Goal: Task Accomplishment & Management: Manage account settings

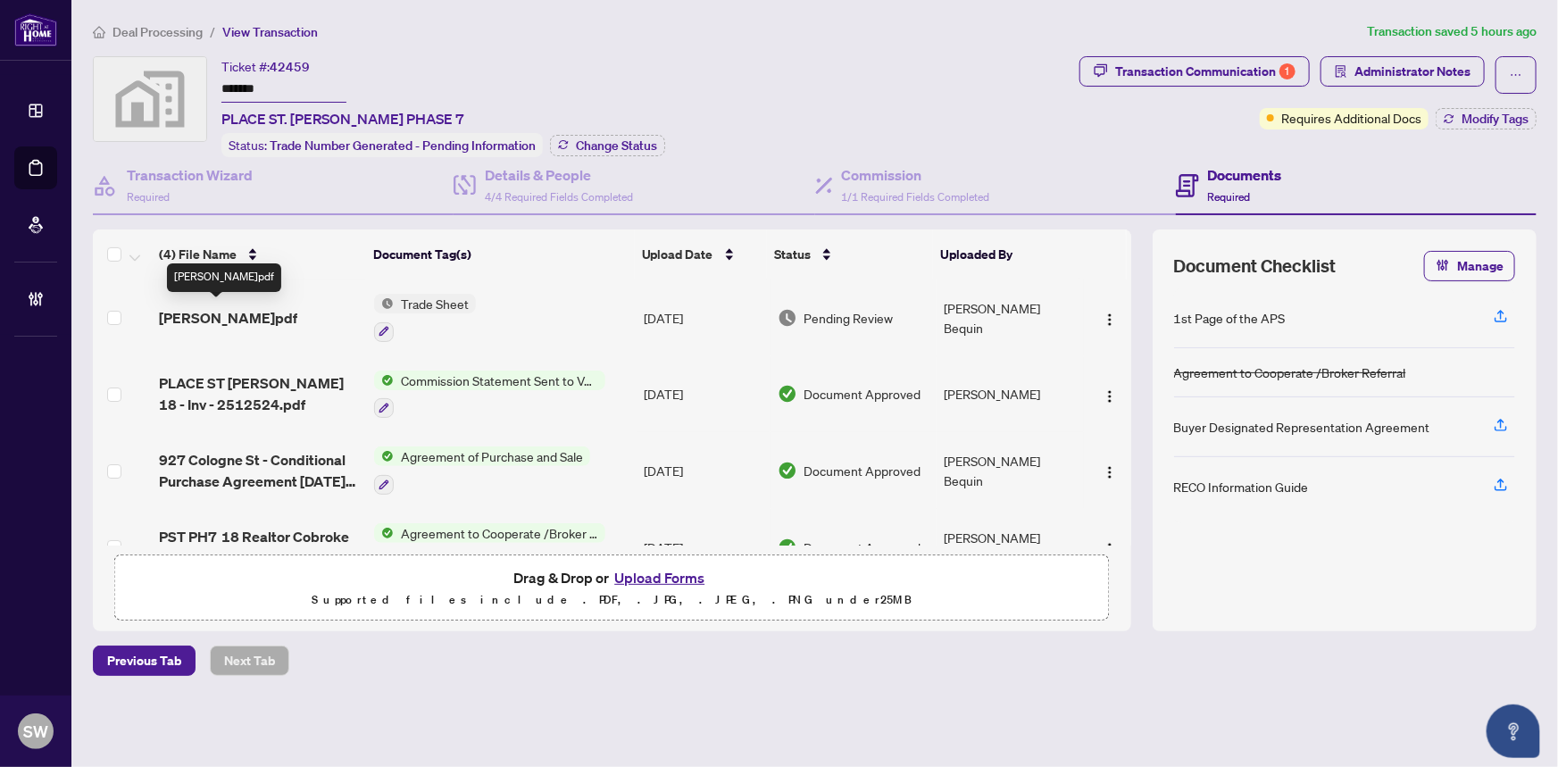
click at [237, 307] on span "Augustine TS .pdf" at bounding box center [228, 317] width 138 height 21
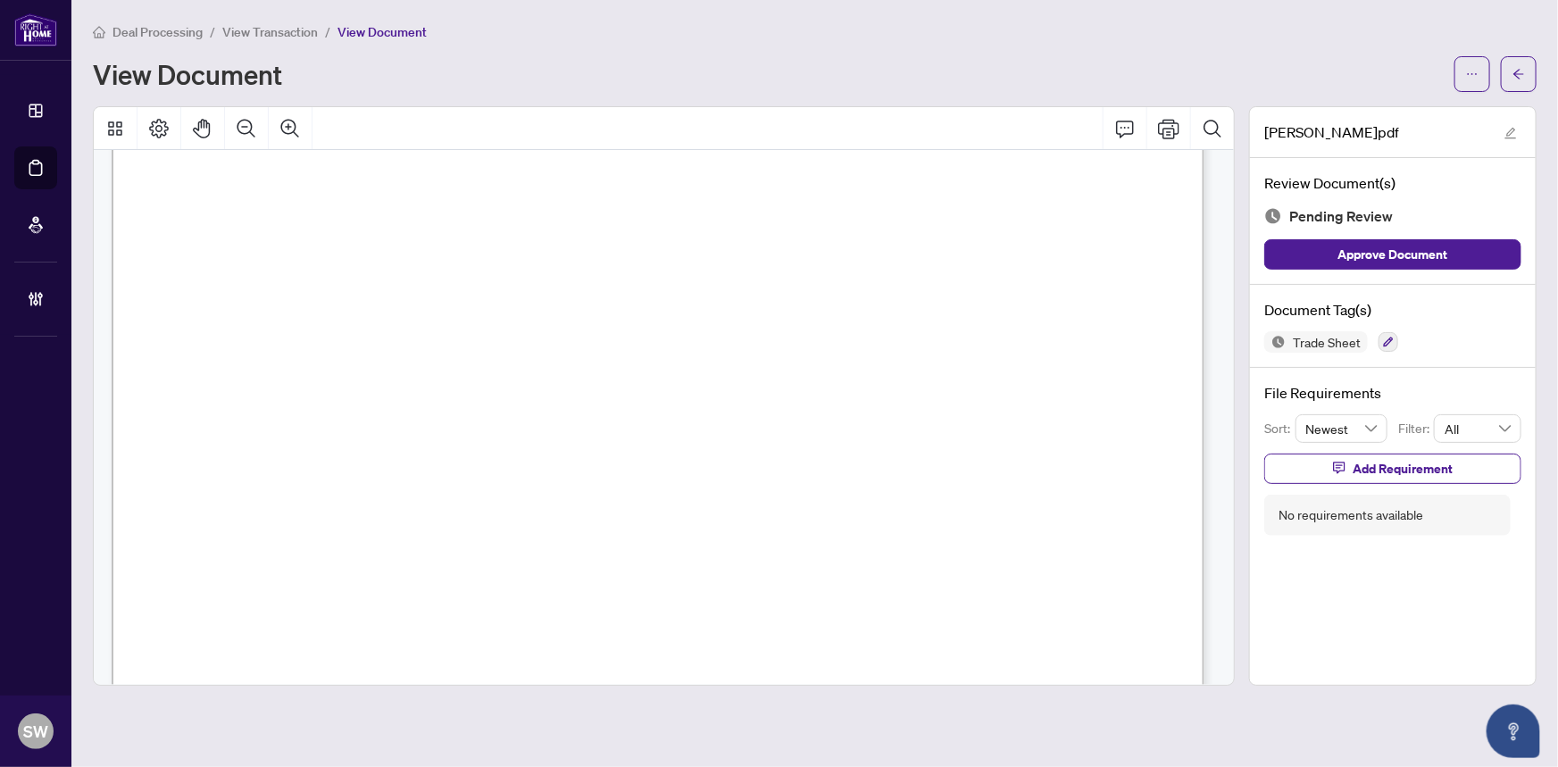
scroll to position [568, 0]
click at [1387, 337] on icon "button" at bounding box center [1389, 342] width 10 height 10
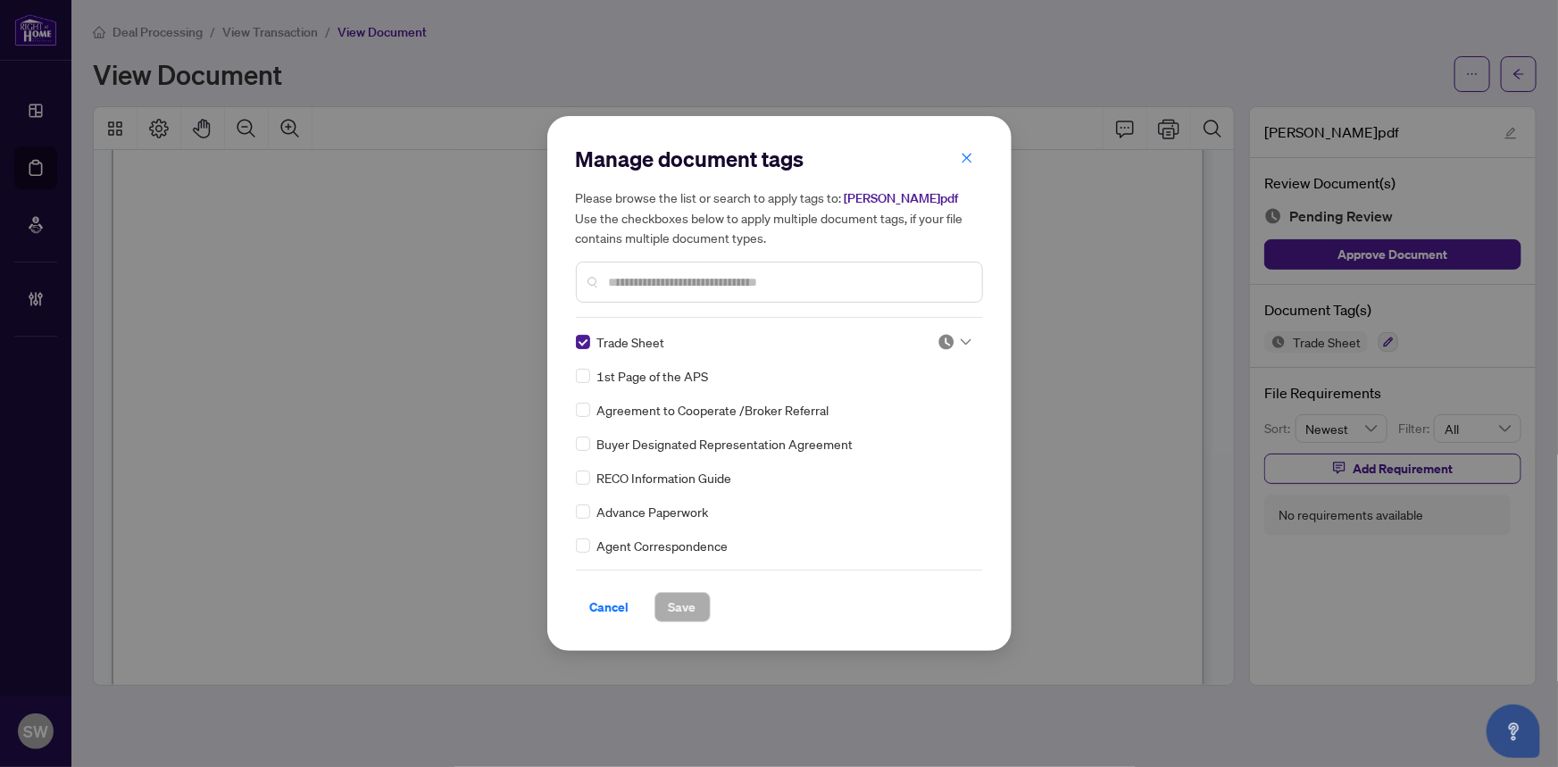
click at [961, 345] on icon at bounding box center [966, 341] width 11 height 7
click at [903, 437] on div "Approved" at bounding box center [895, 430] width 114 height 20
click at [694, 604] on span "Save" at bounding box center [683, 607] width 28 height 29
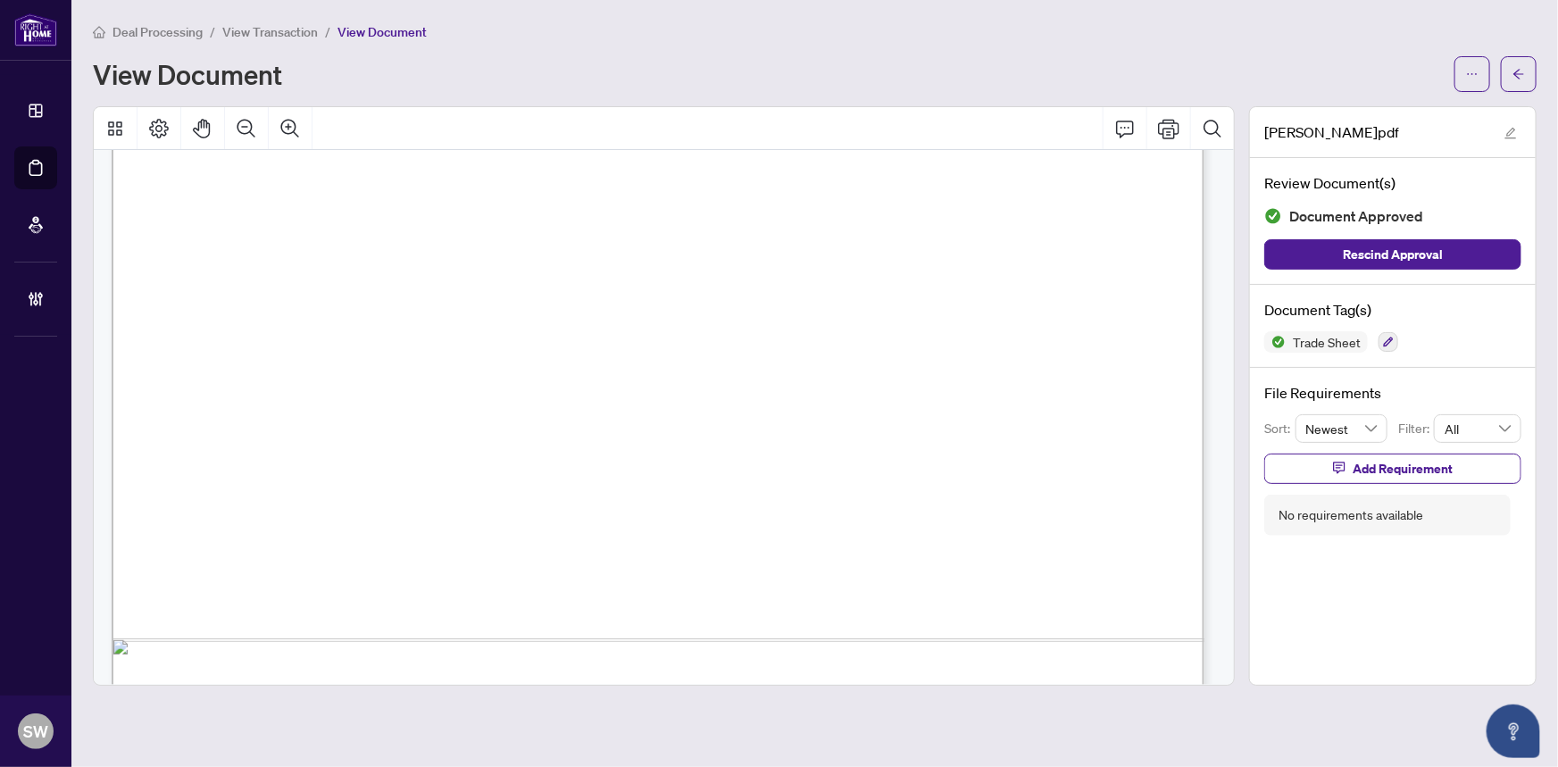
scroll to position [914, 0]
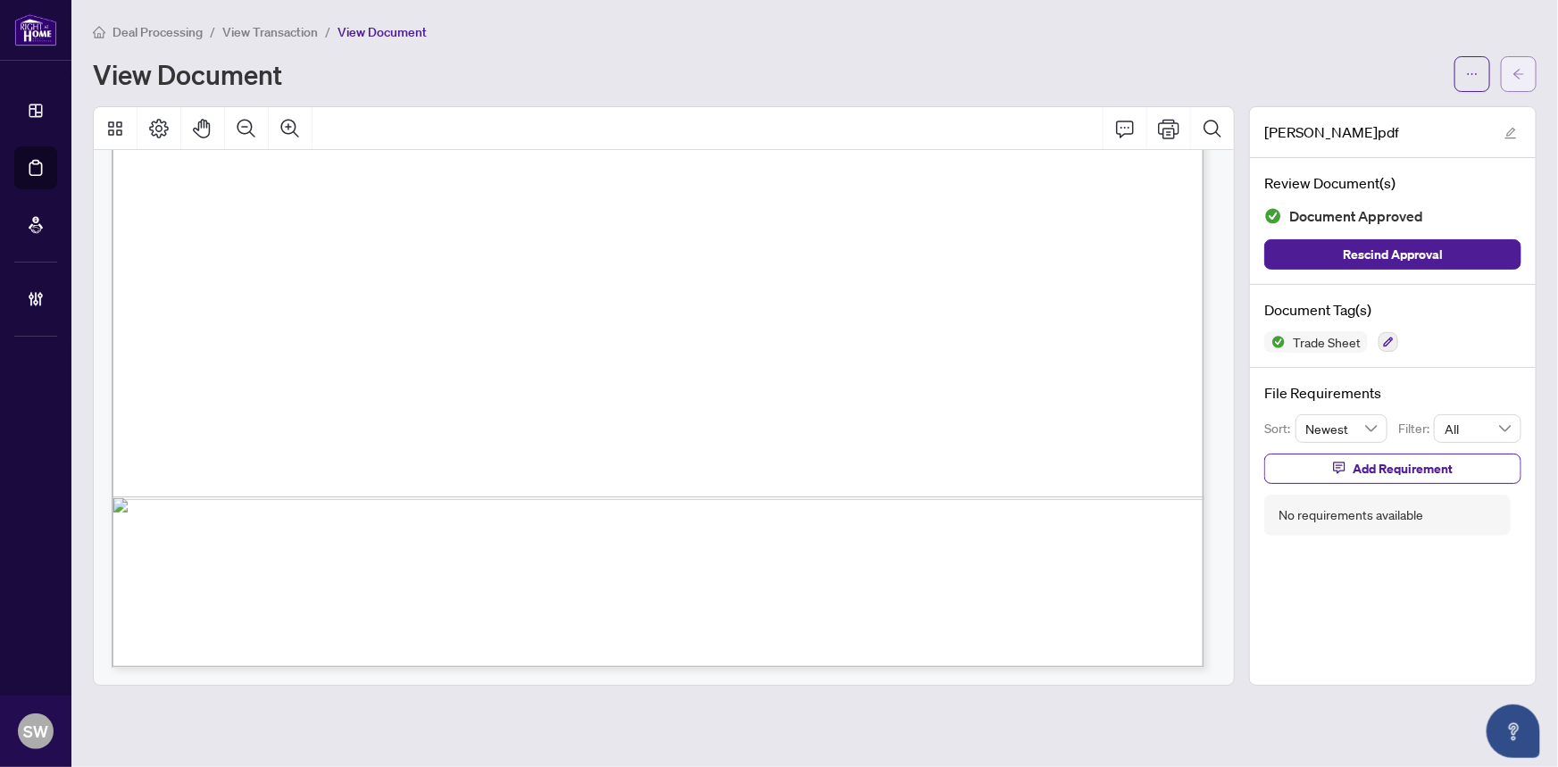
click at [1526, 71] on button "button" at bounding box center [1519, 74] width 36 height 36
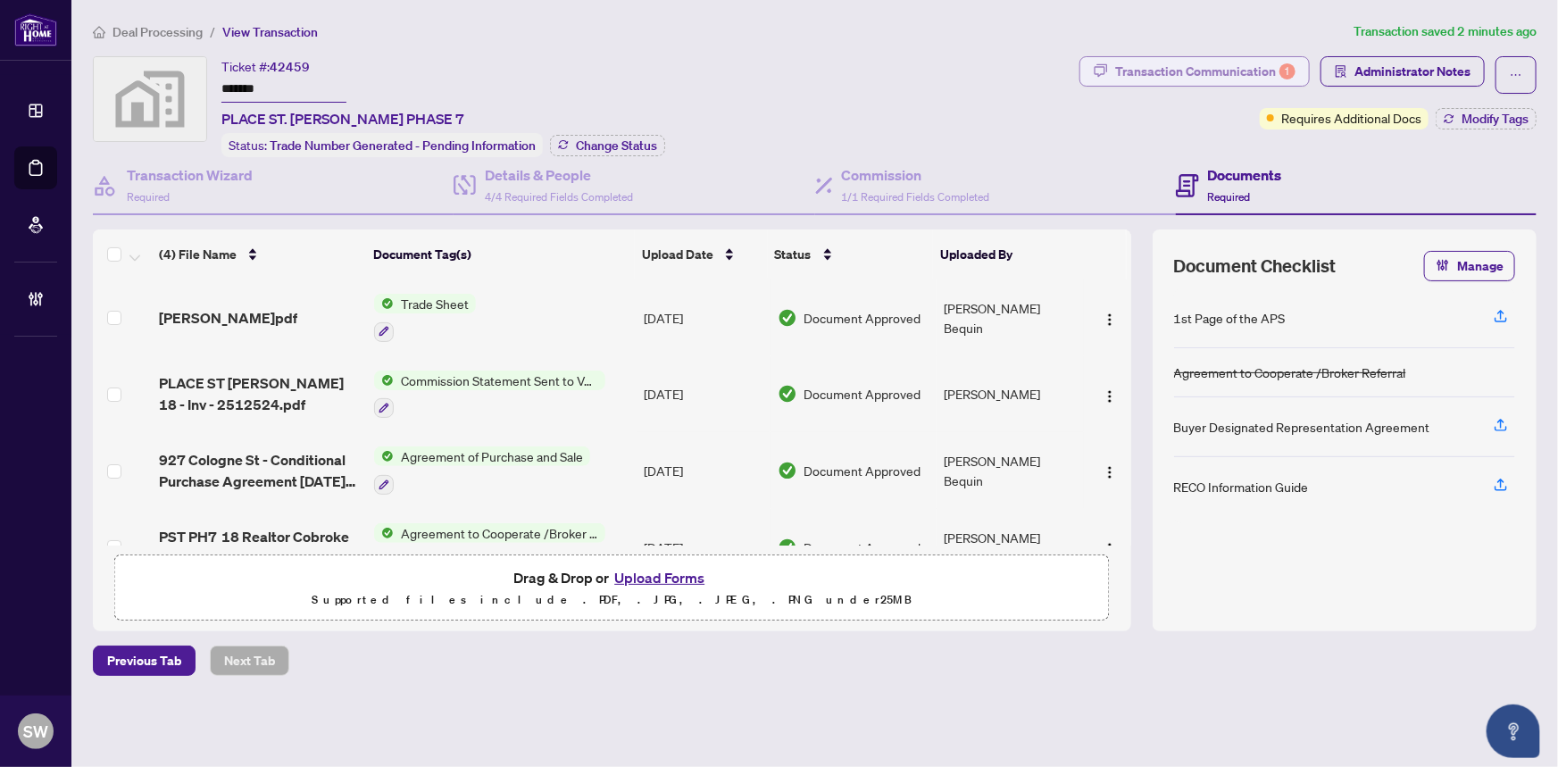
click at [1182, 74] on div "Transaction Communication 1" at bounding box center [1205, 71] width 180 height 29
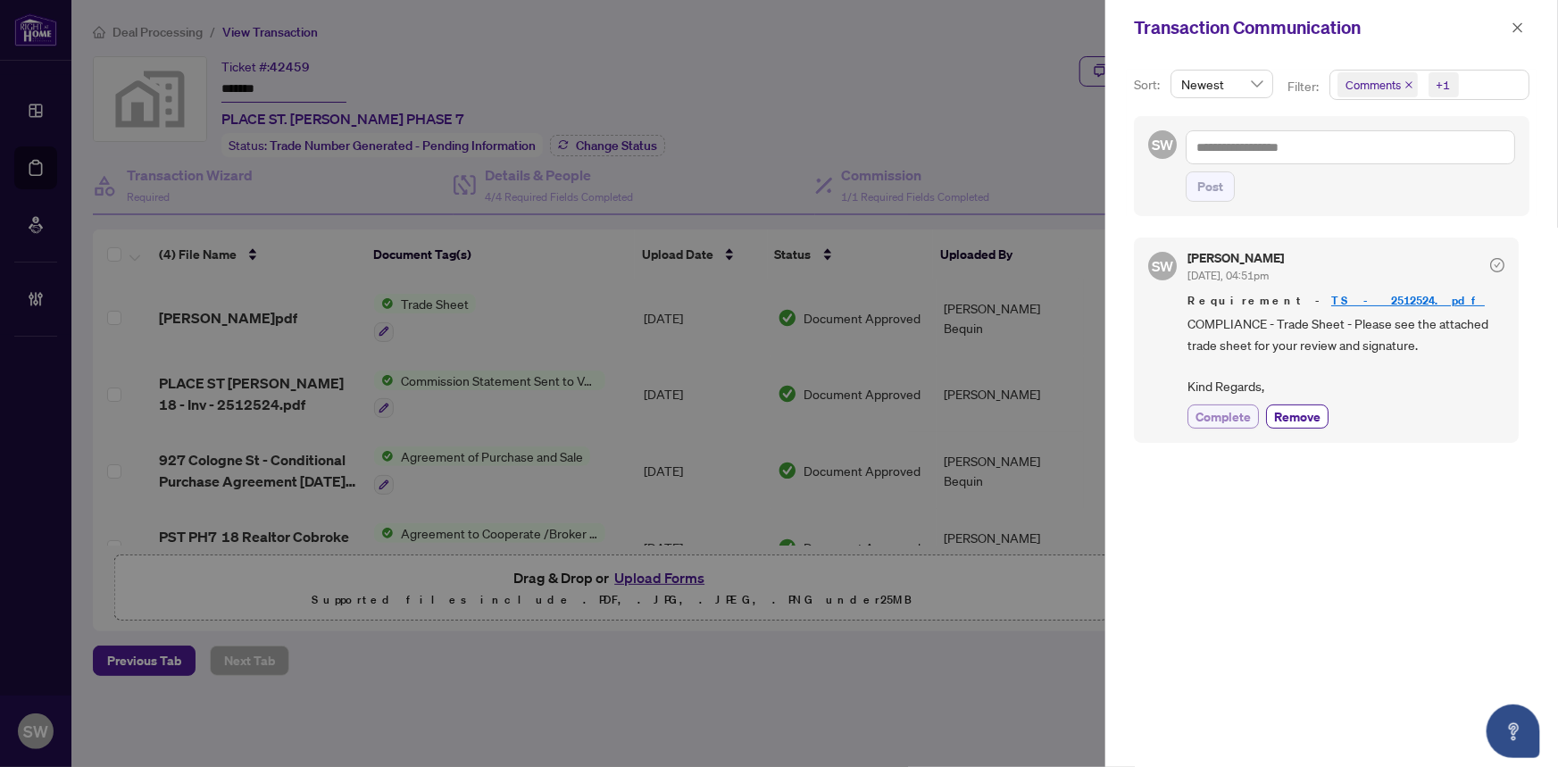
click at [1227, 413] on span "Complete" at bounding box center [1222, 416] width 55 height 19
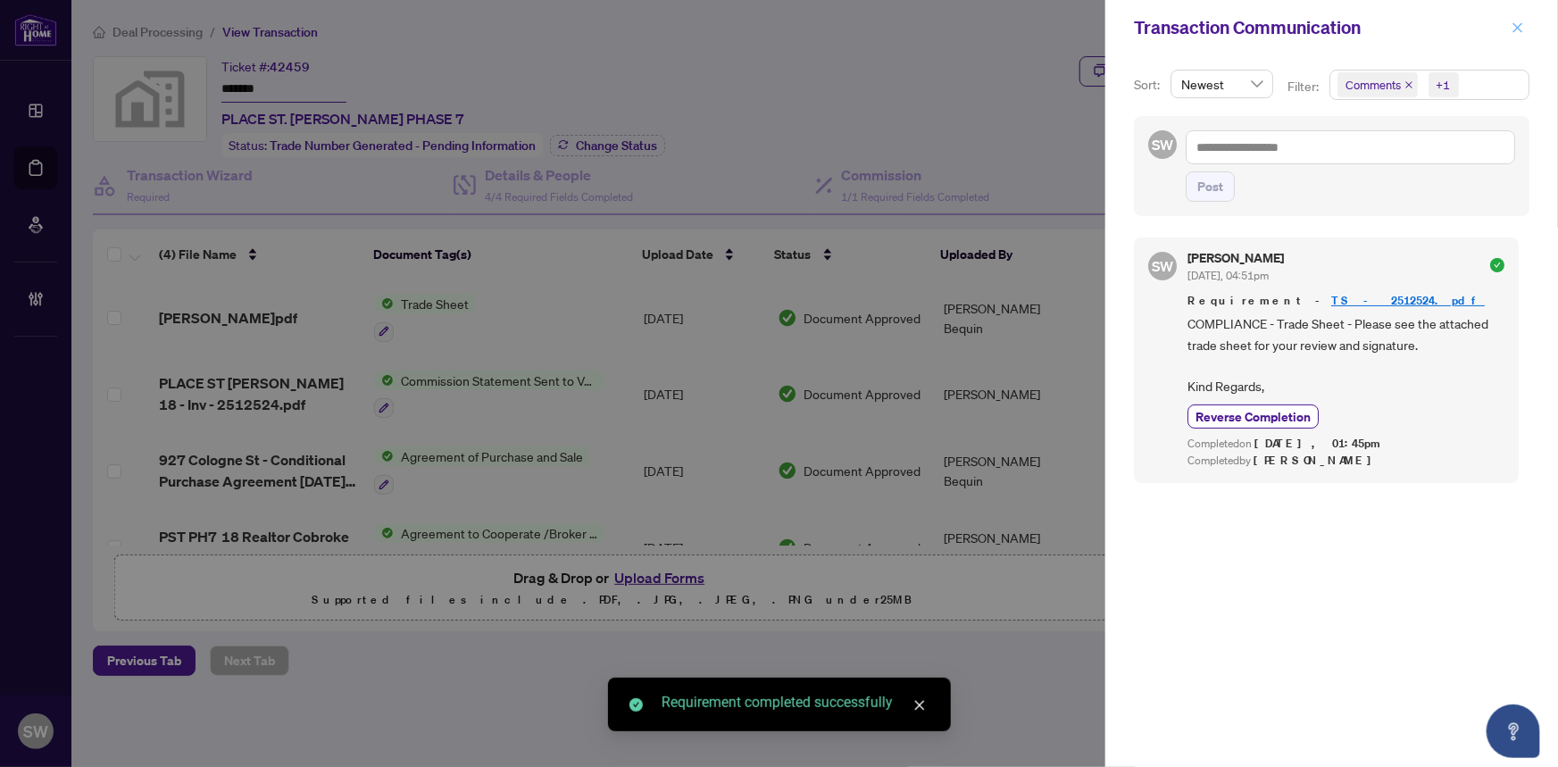
click at [1523, 24] on icon "close" at bounding box center [1518, 27] width 12 height 12
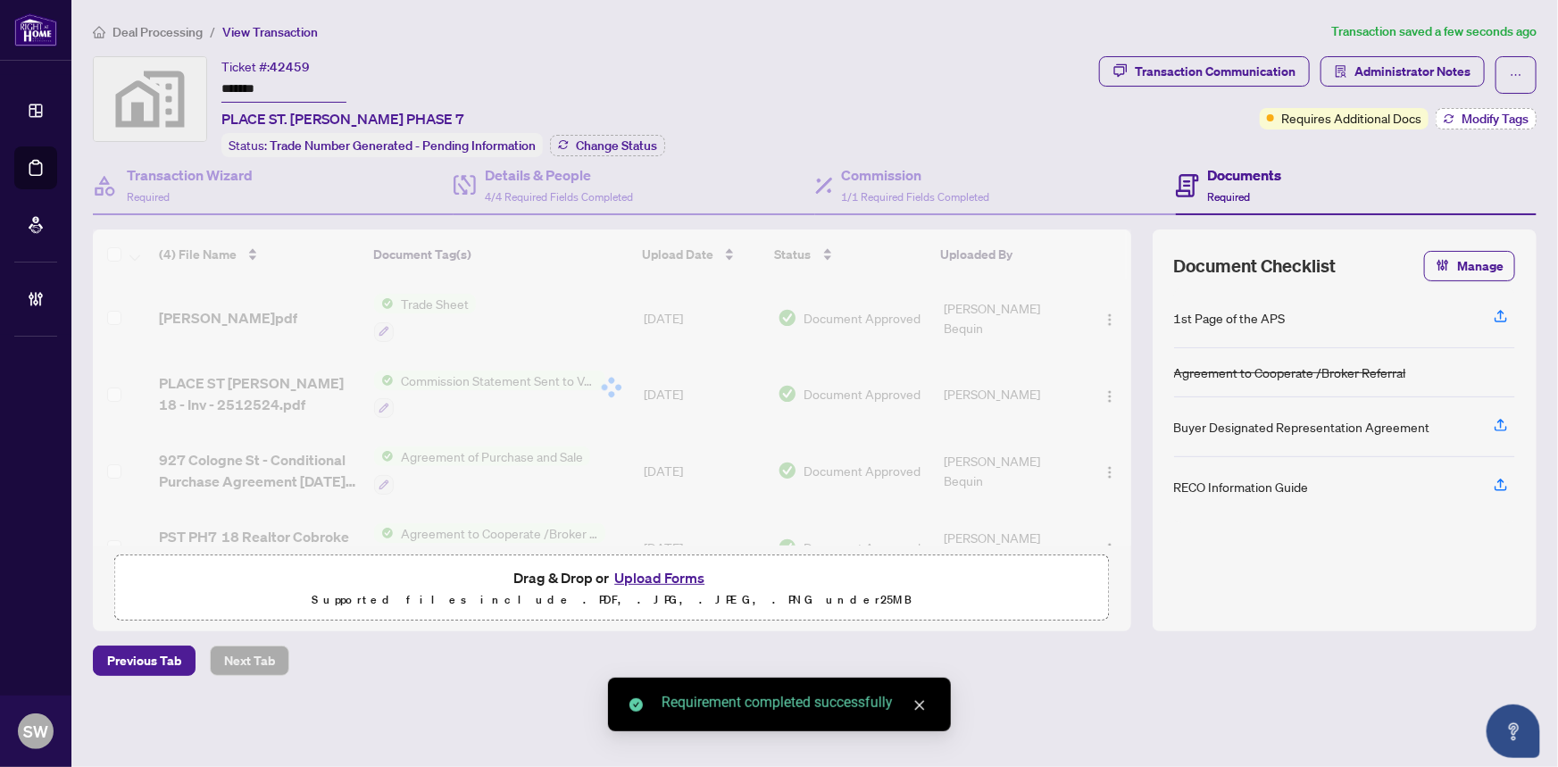
click at [1478, 123] on span "Modify Tags" at bounding box center [1495, 118] width 67 height 12
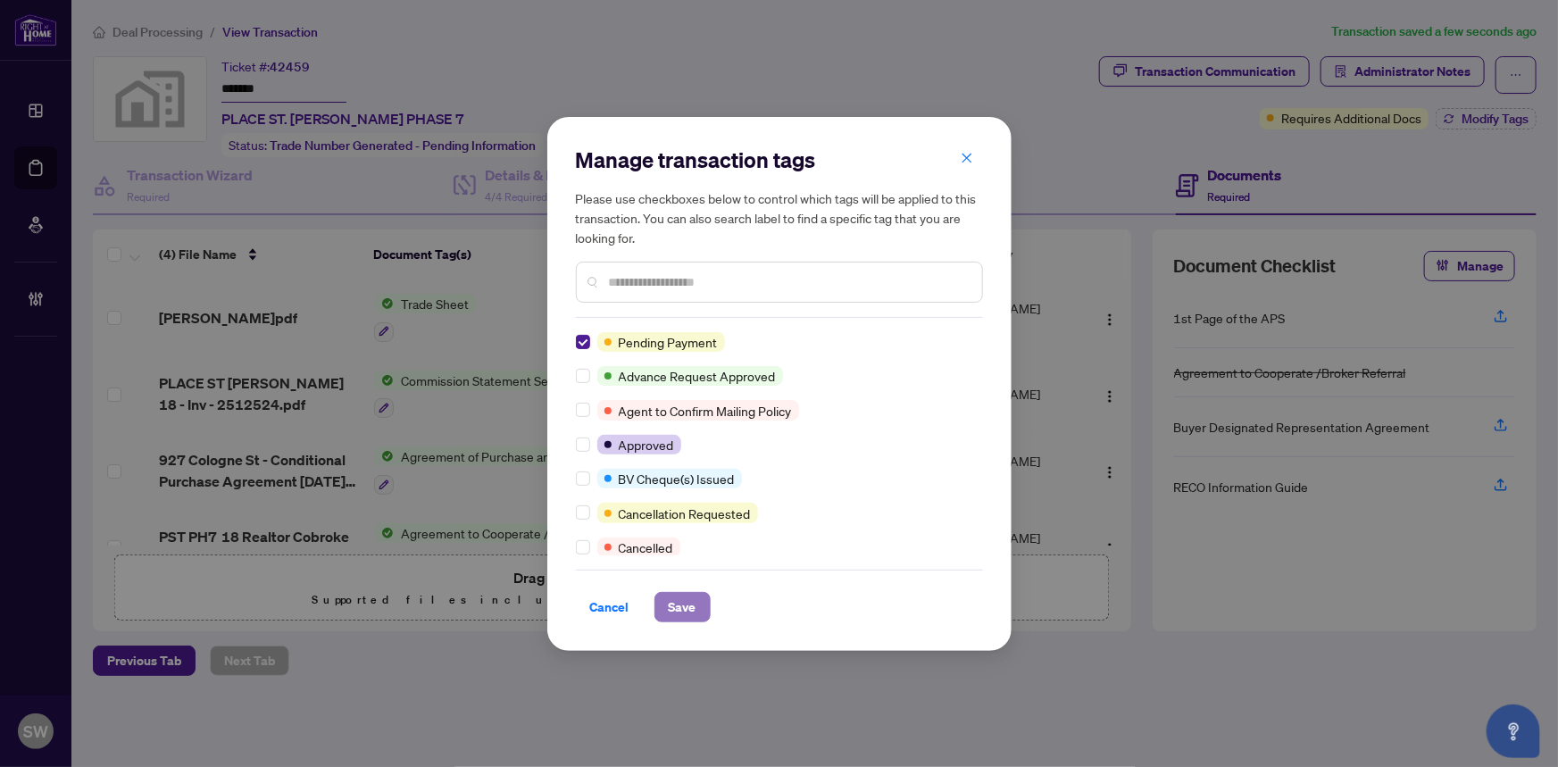
click at [670, 607] on span "Save" at bounding box center [683, 607] width 28 height 29
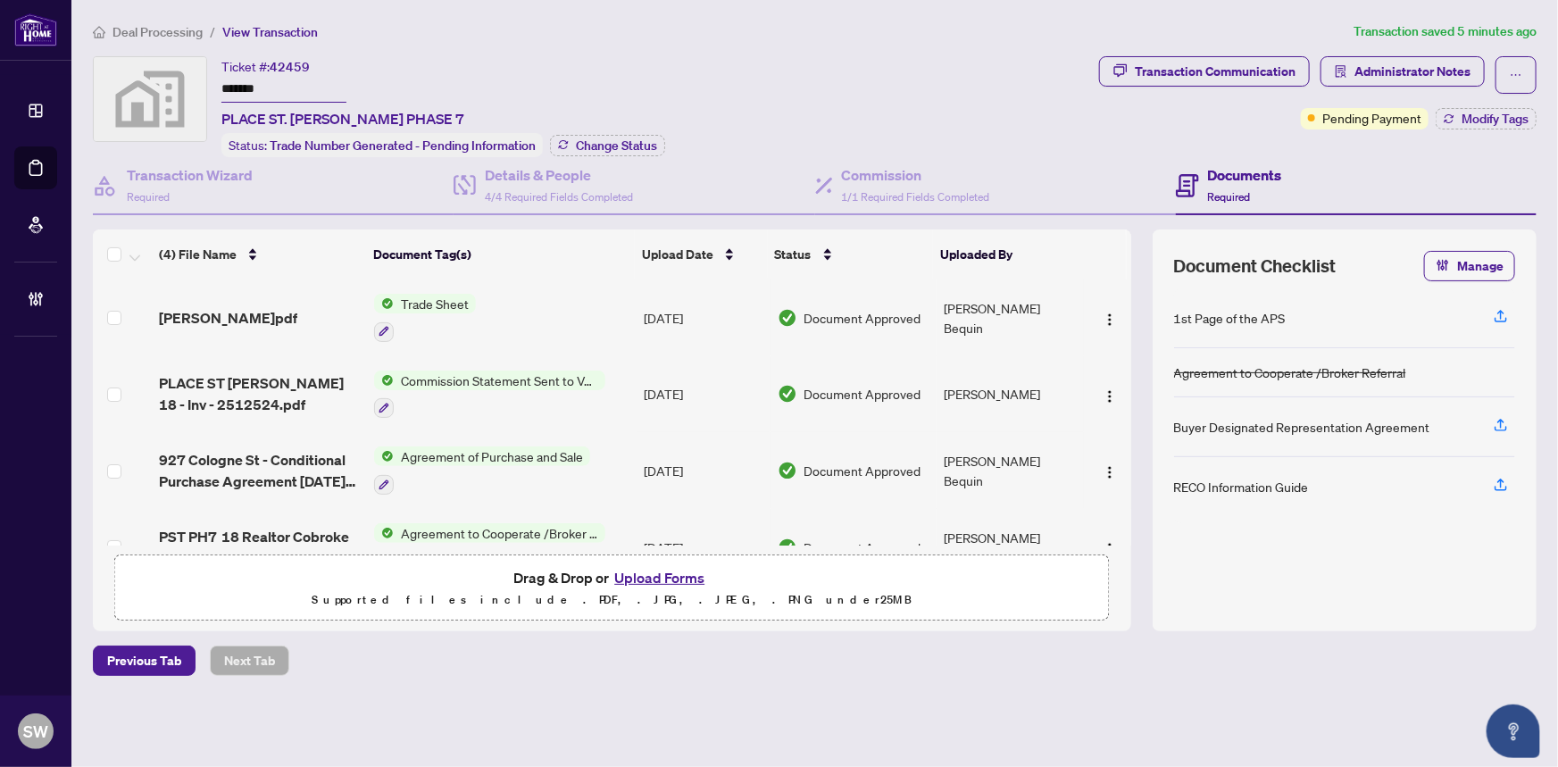
click at [742, 77] on div "Ticket #: 42459 ******* PLACE ST. THOMAS PHASE 7 Status: Trade Number Generated…" at bounding box center [592, 106] width 999 height 101
click at [614, 147] on span "Change Status" at bounding box center [616, 145] width 81 height 12
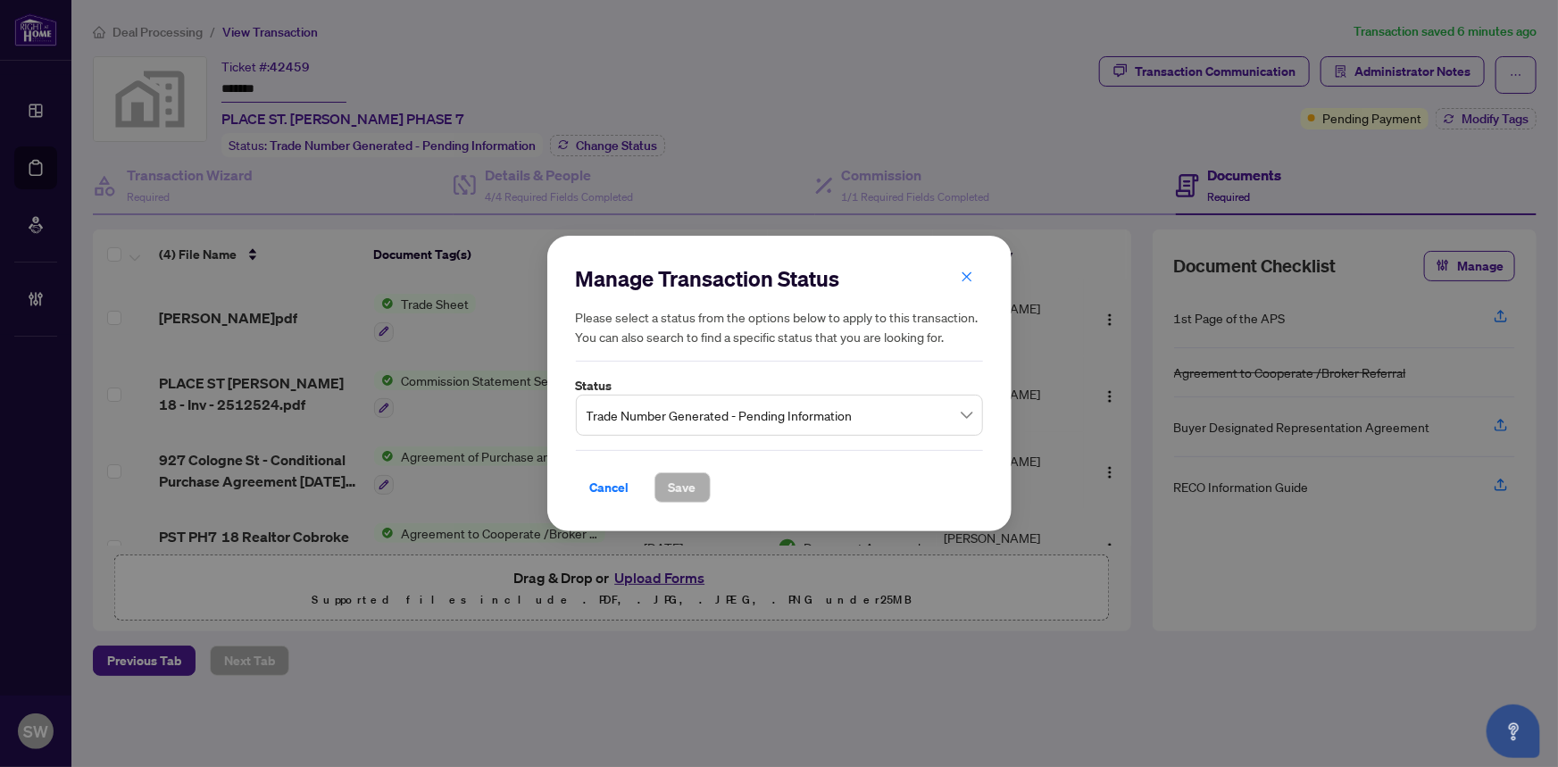
click at [761, 418] on span "Trade Number Generated - Pending Information" at bounding box center [780, 415] width 386 height 34
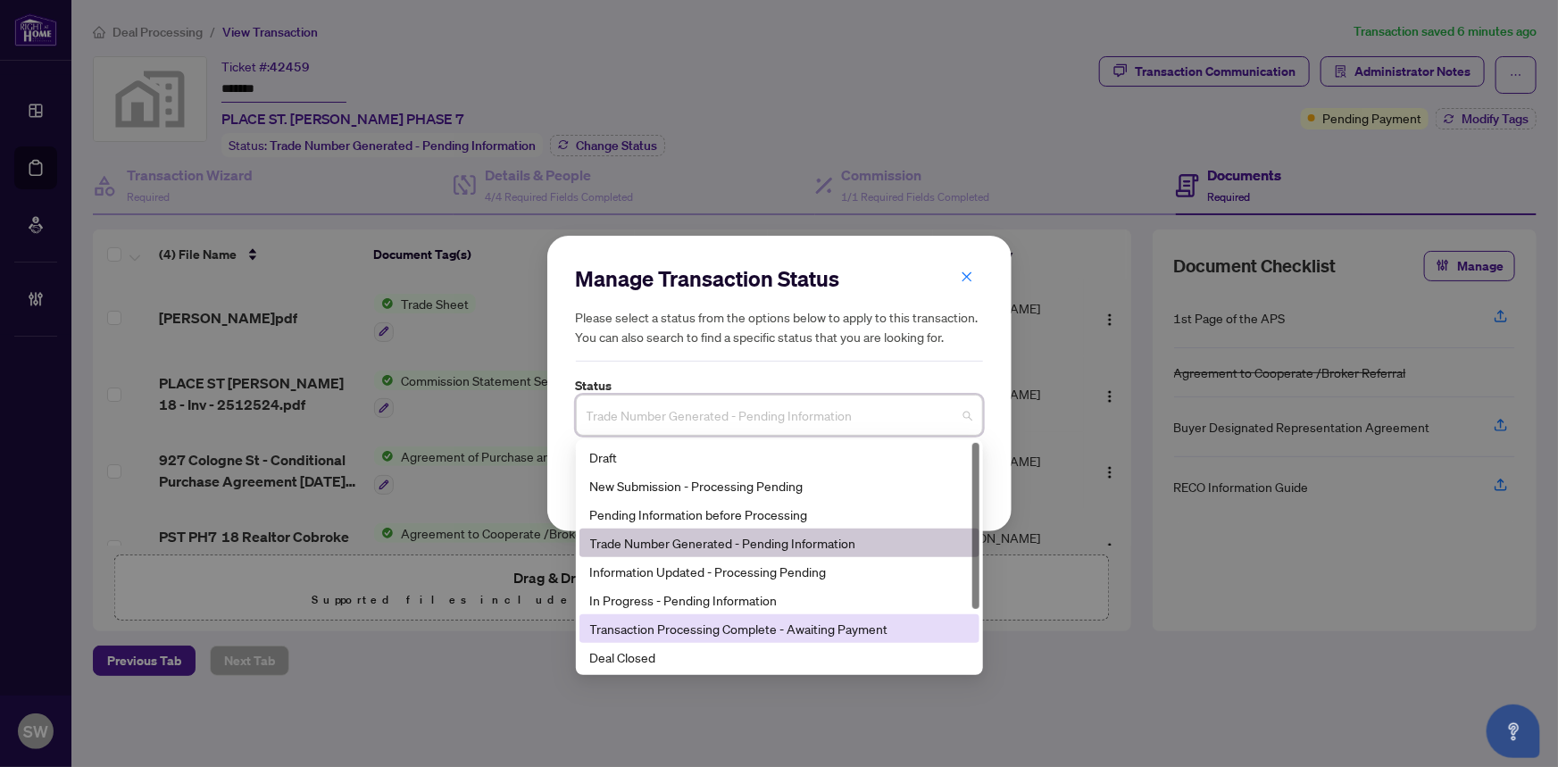
click at [779, 627] on div "Transaction Processing Complete - Awaiting Payment" at bounding box center [779, 629] width 379 height 20
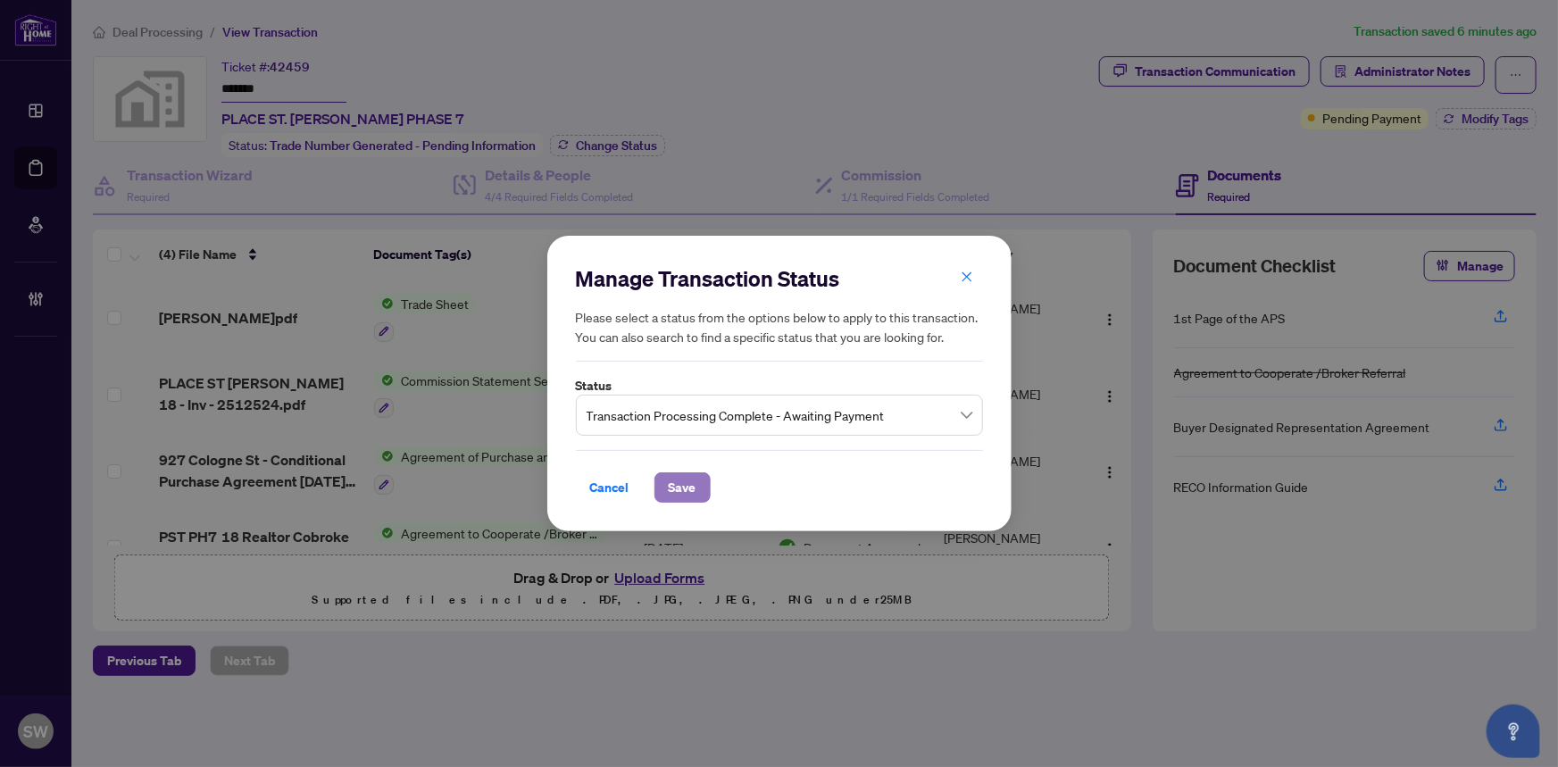
click at [685, 483] on span "Save" at bounding box center [683, 487] width 28 height 29
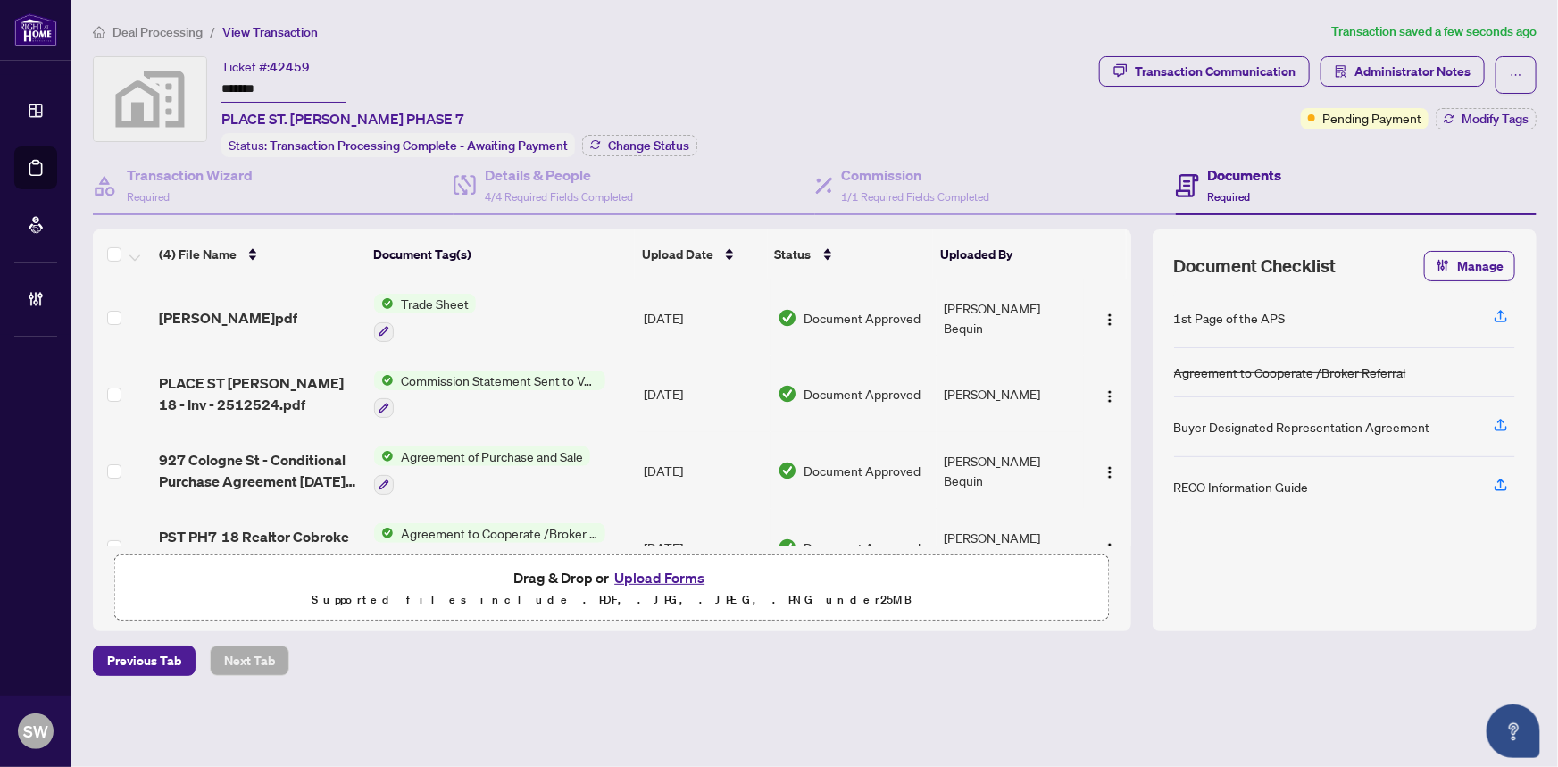
click at [182, 34] on span "Deal Processing" at bounding box center [157, 32] width 90 height 16
